Goal: Transaction & Acquisition: Purchase product/service

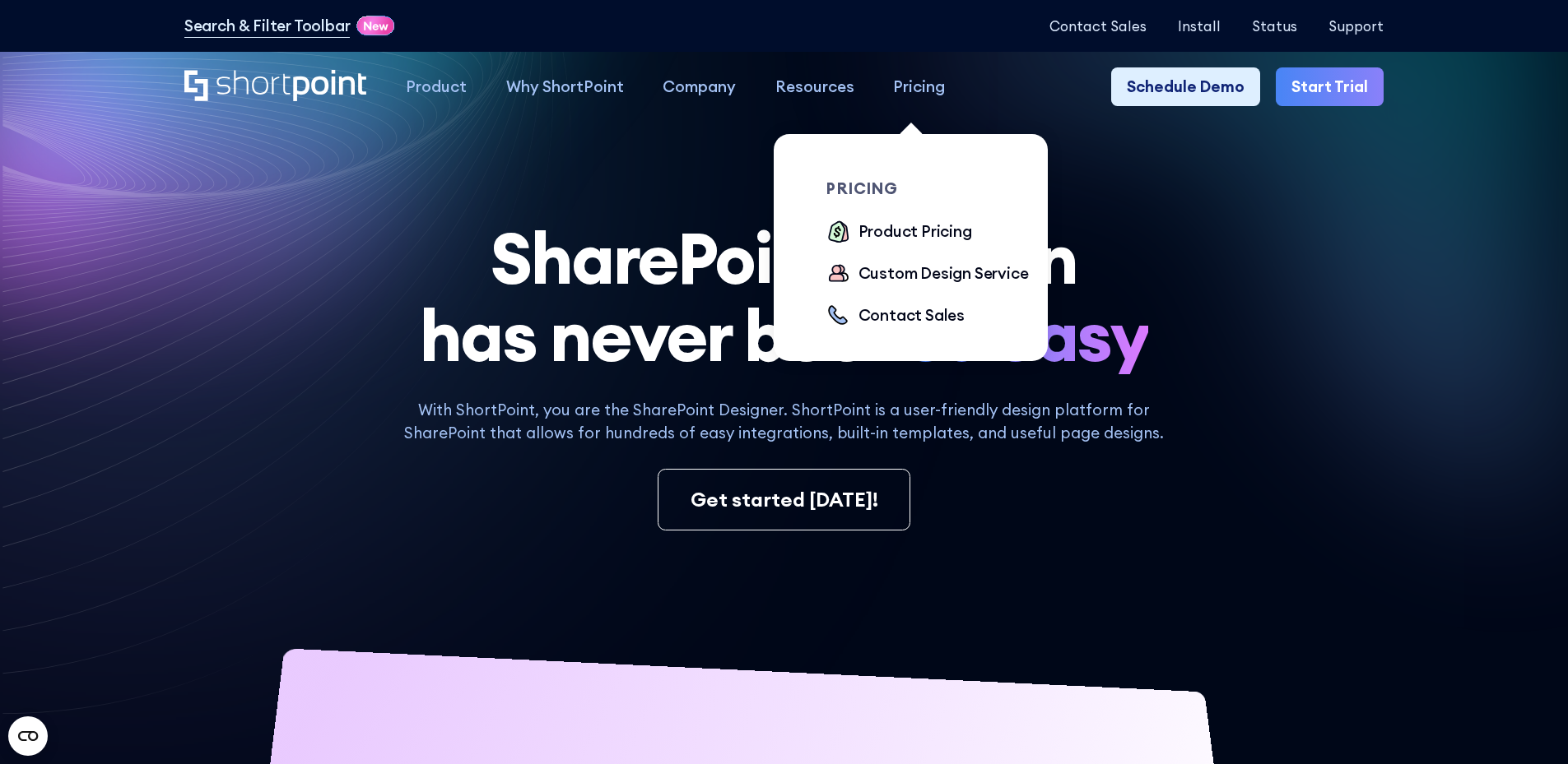
click at [911, 82] on div "Pricing" at bounding box center [919, 87] width 52 height 24
click at [892, 233] on div "Product Pricing" at bounding box center [915, 232] width 114 height 24
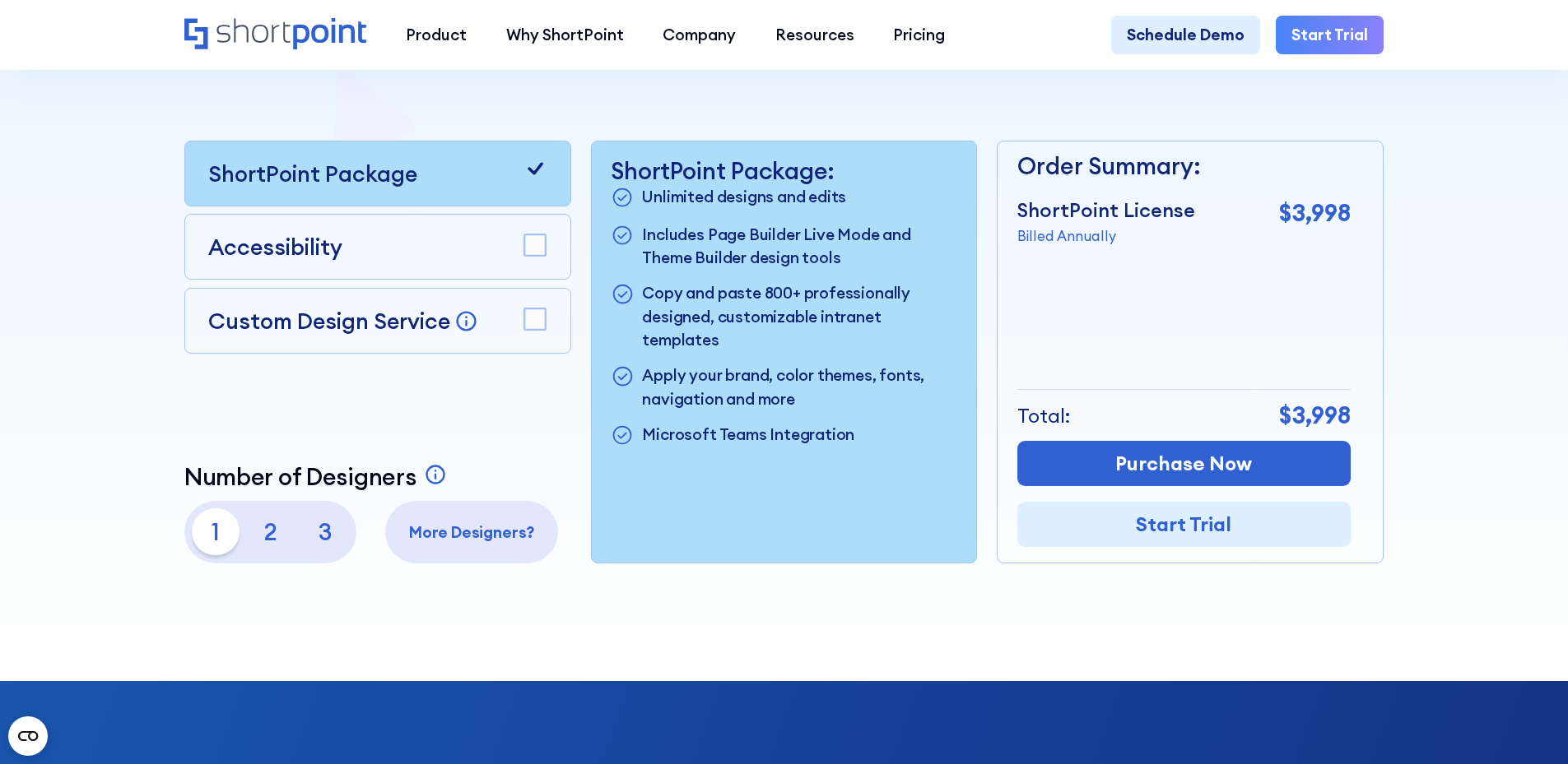
scroll to position [493, 0]
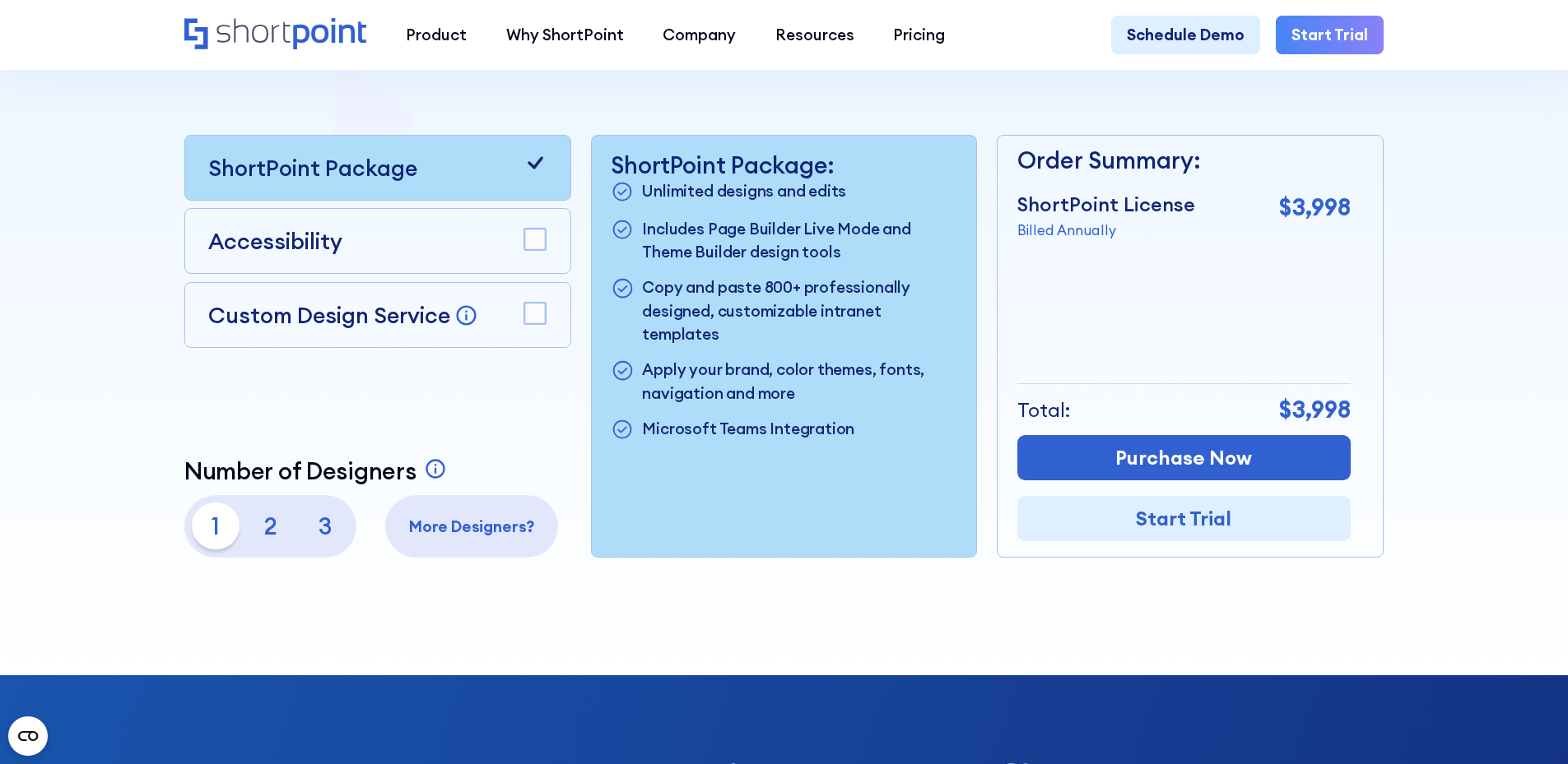
click at [532, 238] on rect at bounding box center [534, 240] width 22 height 22
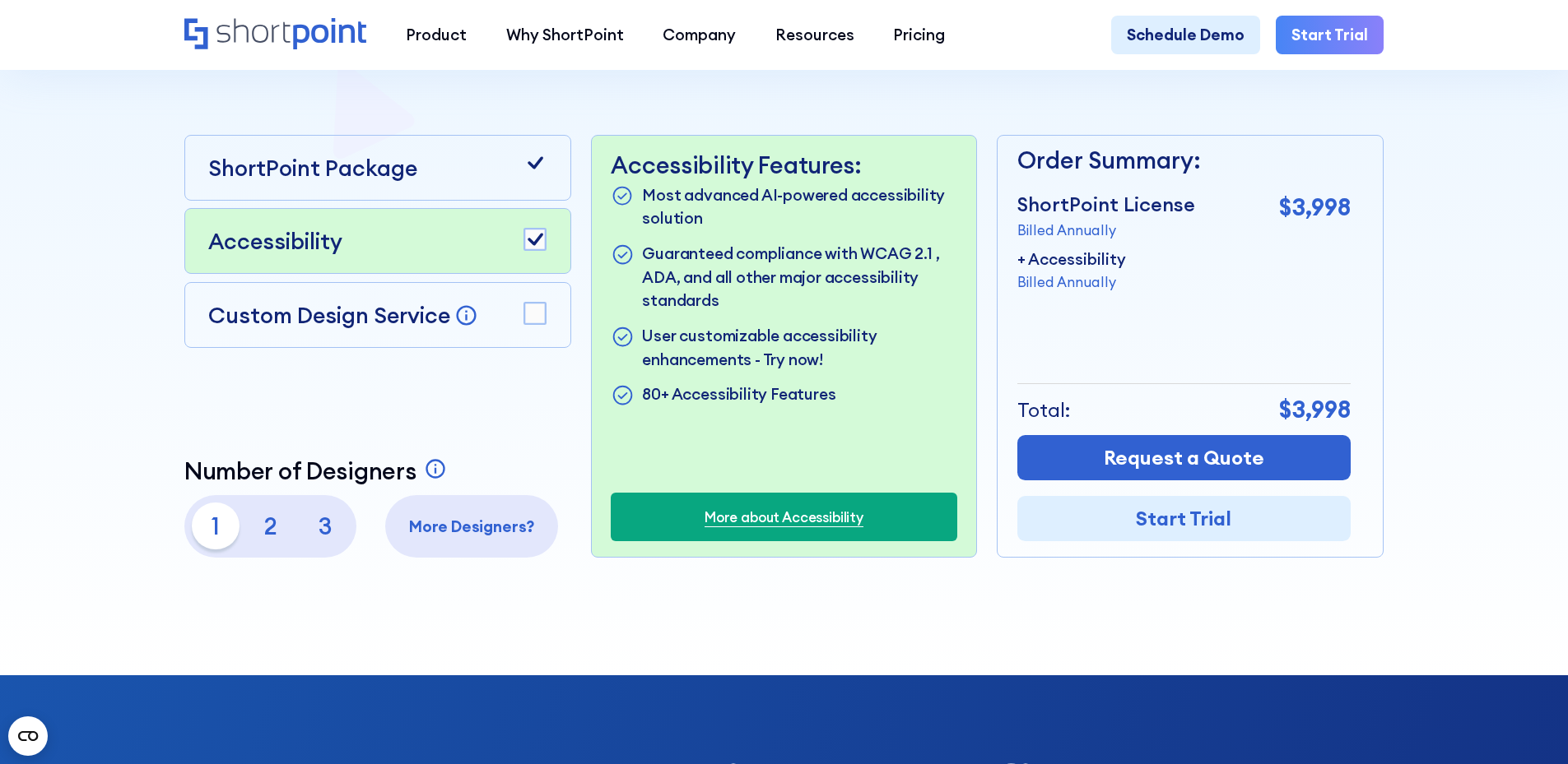
click at [531, 315] on rect at bounding box center [534, 313] width 22 height 22
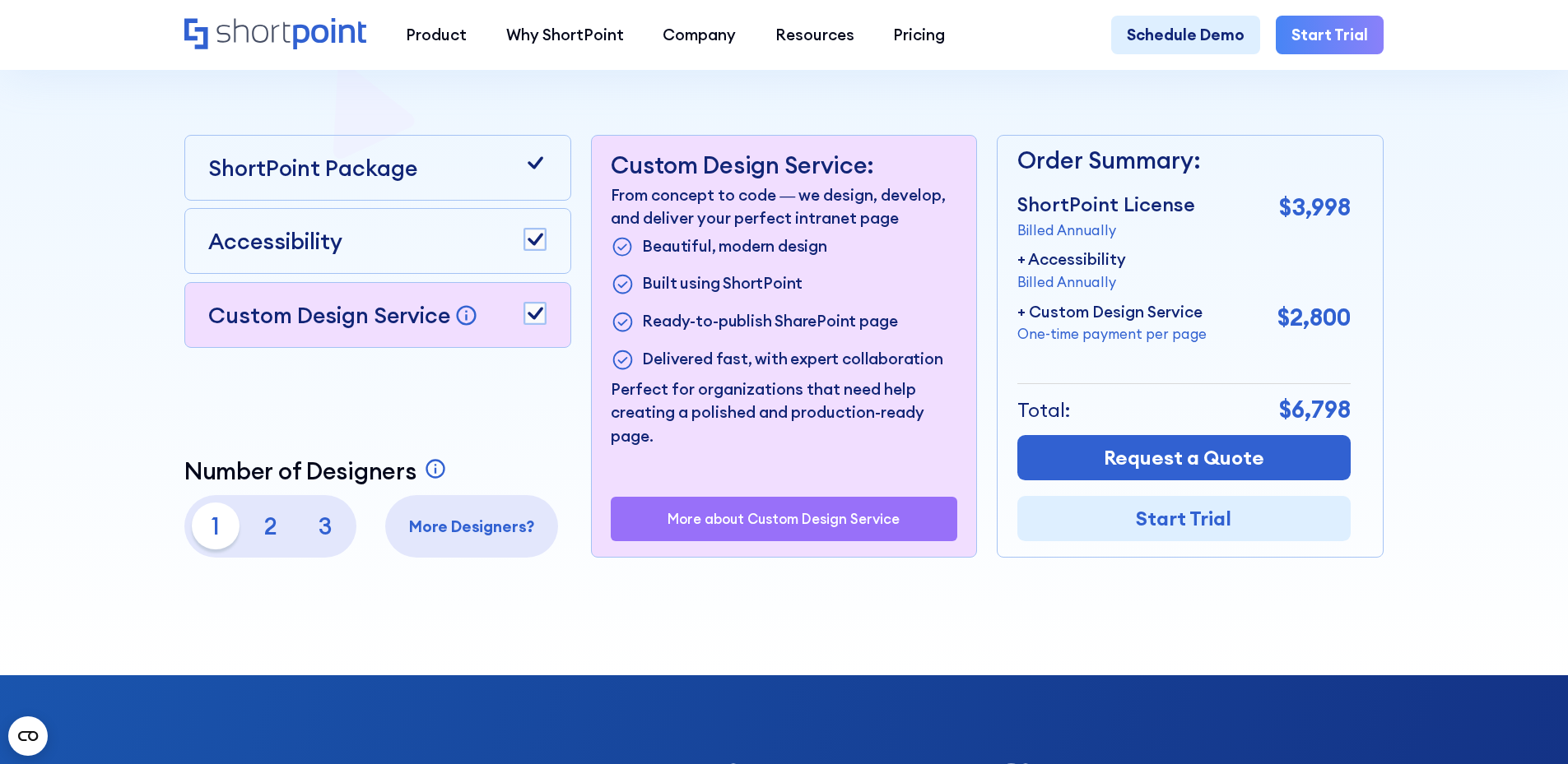
click at [531, 315] on rect at bounding box center [534, 313] width 22 height 22
click at [533, 239] on rect at bounding box center [534, 240] width 22 height 22
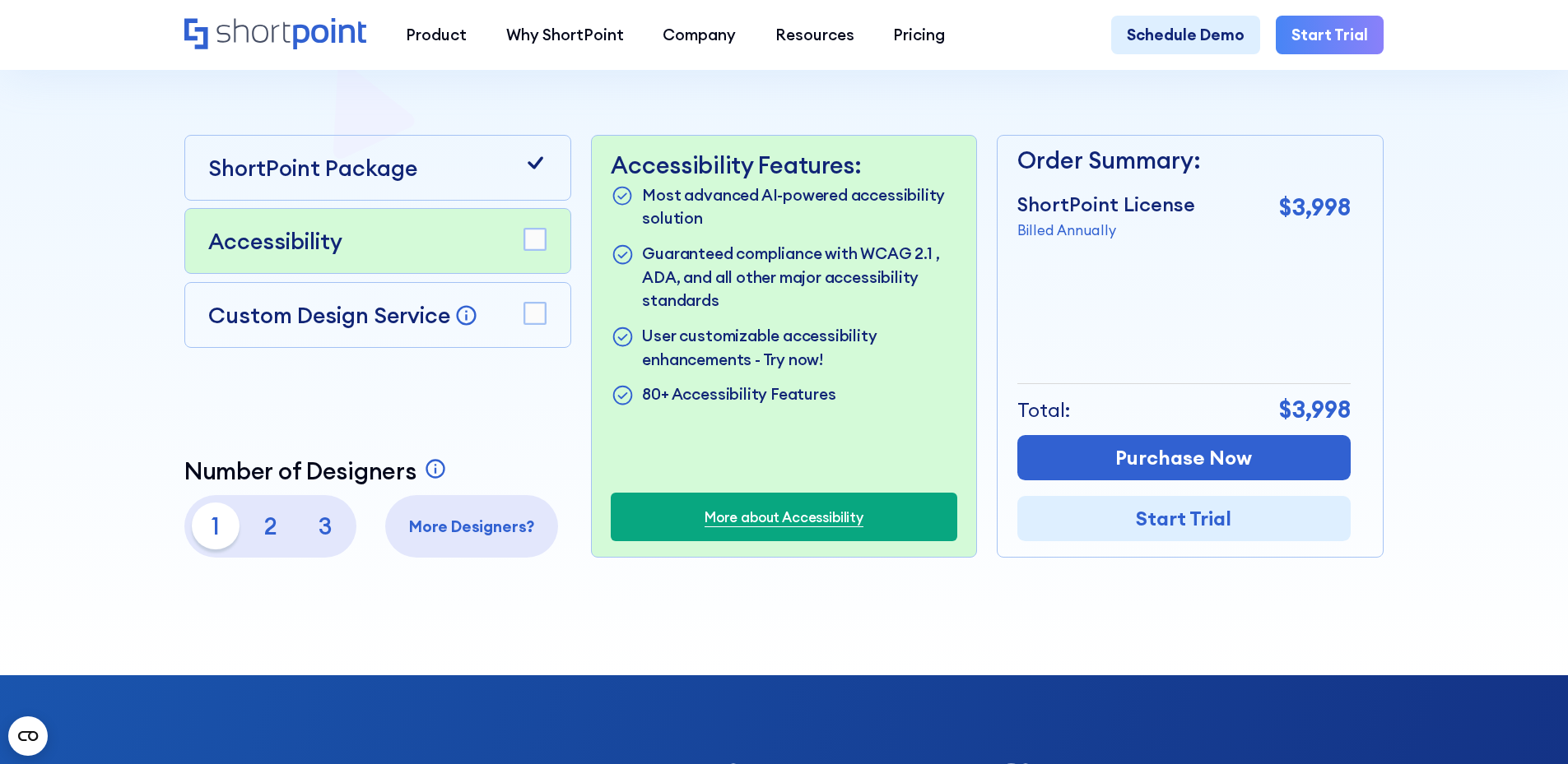
click at [537, 317] on rect at bounding box center [534, 313] width 22 height 22
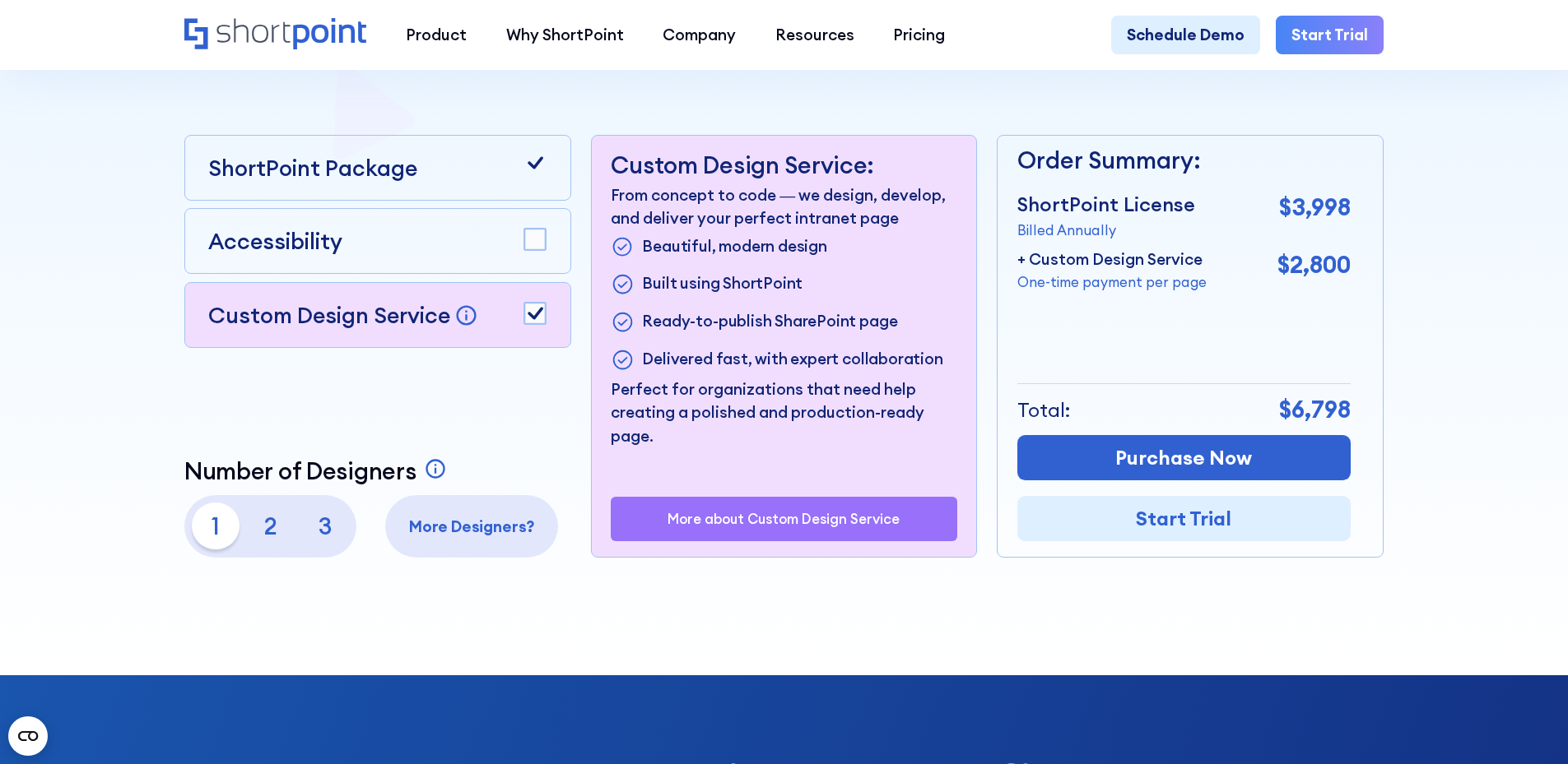
click at [529, 241] on rect at bounding box center [534, 240] width 22 height 22
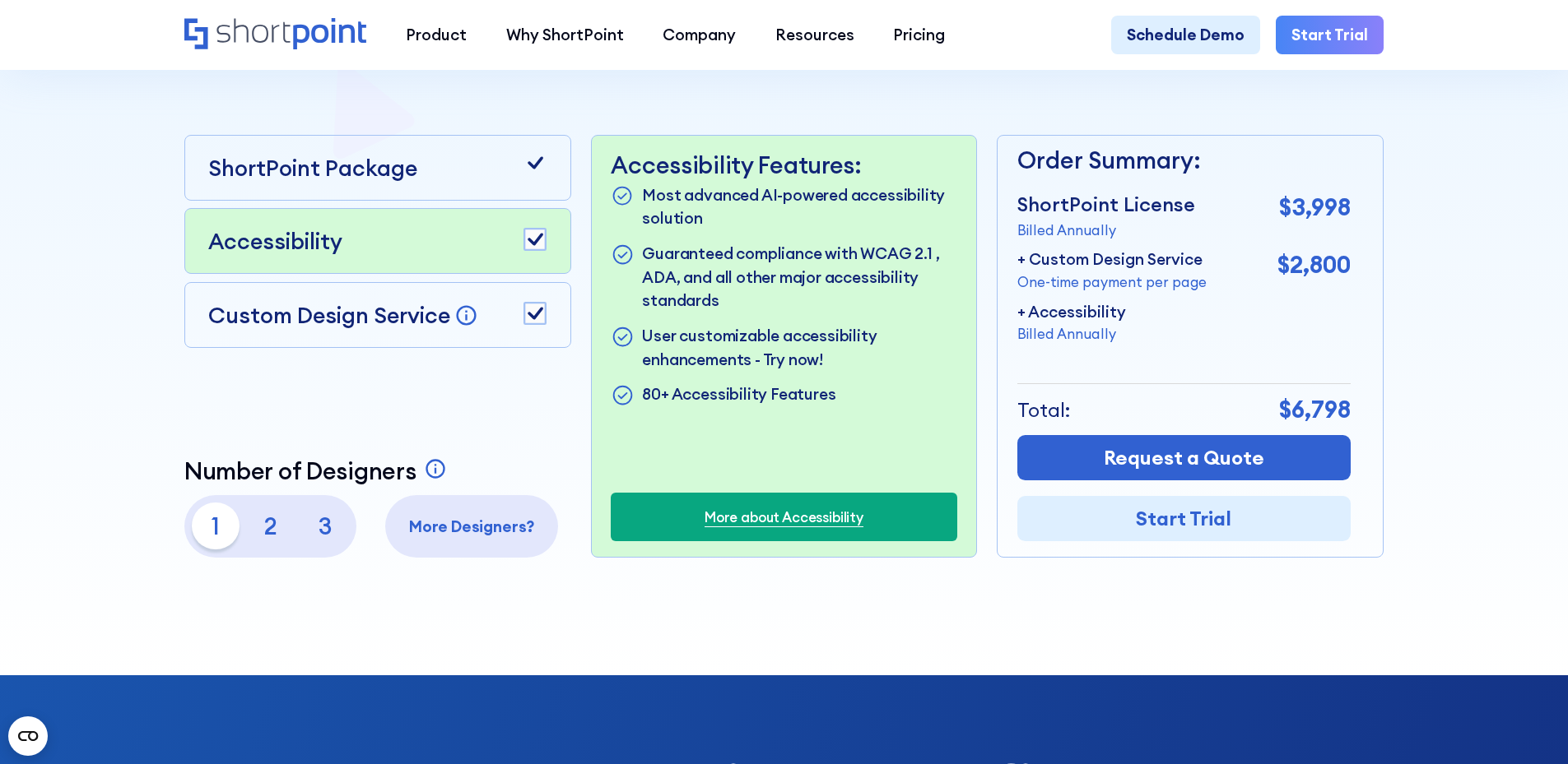
click at [265, 528] on p "2" at bounding box center [271, 526] width 47 height 47
click at [314, 532] on p "3" at bounding box center [325, 526] width 47 height 47
click at [454, 459] on div "ShortPoint Package Accessibility Custom Design Service Bring your dream design …" at bounding box center [378, 347] width 387 height 423
click at [206, 536] on p "1" at bounding box center [215, 526] width 47 height 47
click at [109, 414] on div at bounding box center [783, 110] width 1410 height 1130
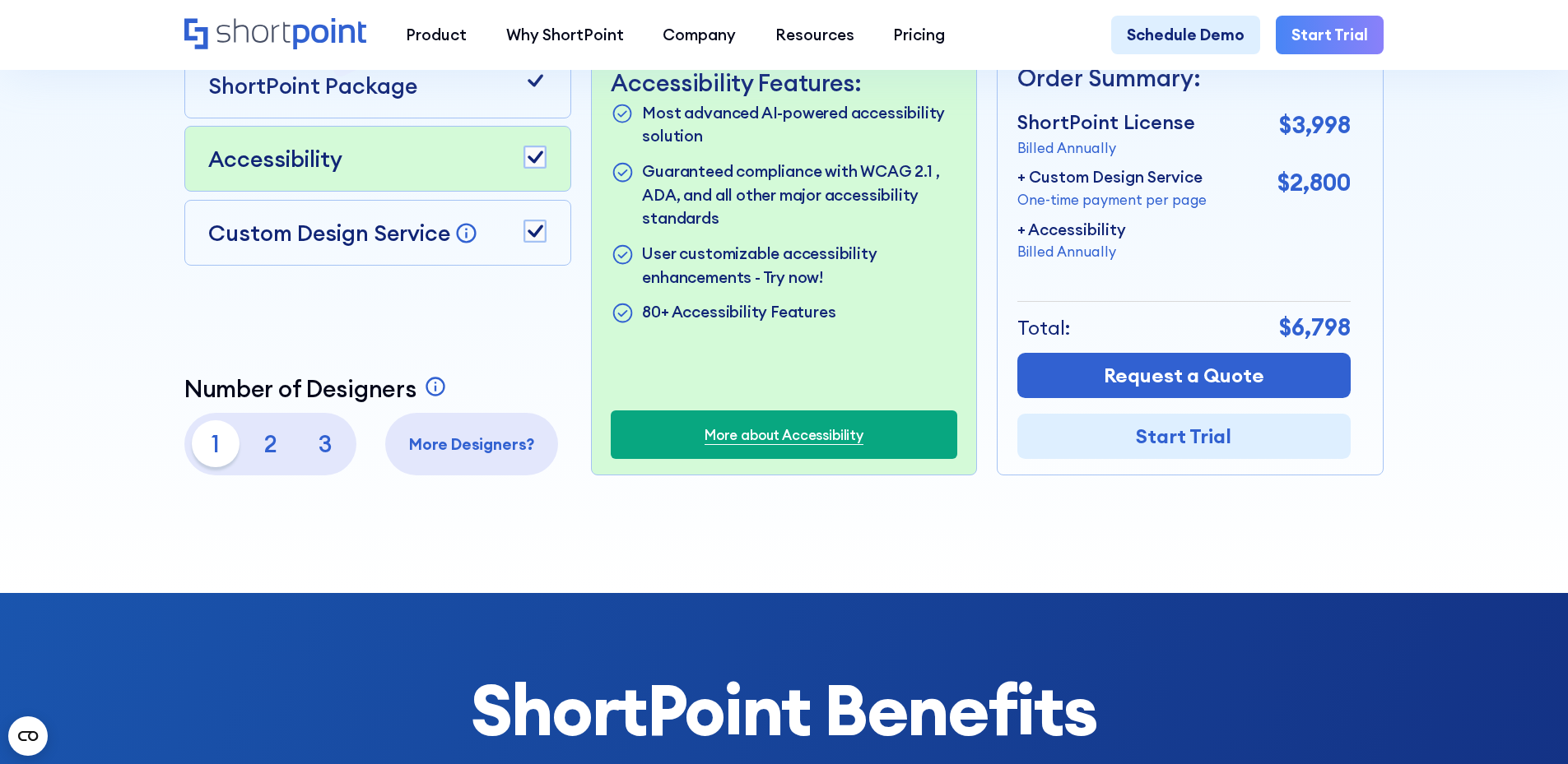
scroll to position [0, 0]
